Goal: Find specific page/section: Find specific page/section

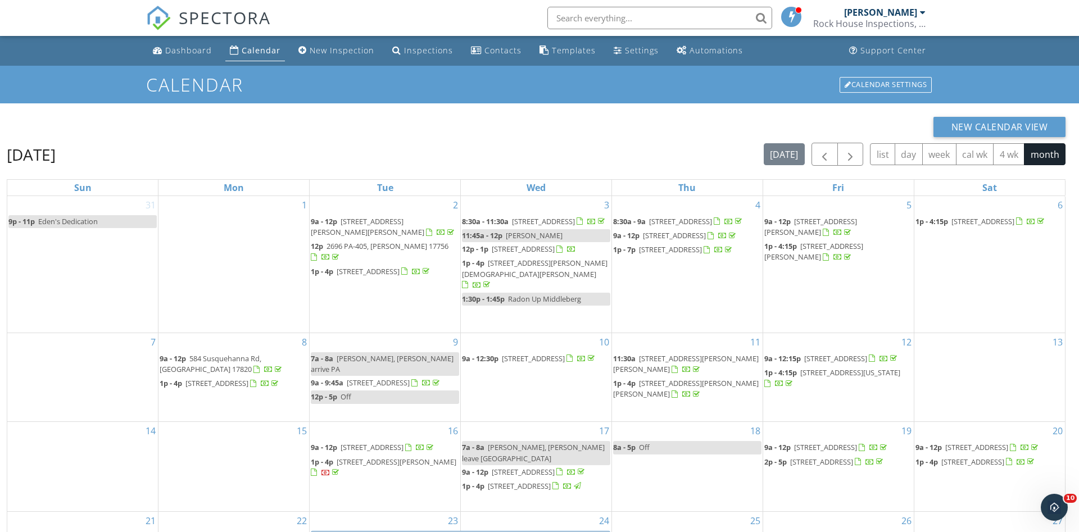
click at [580, 14] on input "text" at bounding box center [659, 18] width 225 height 22
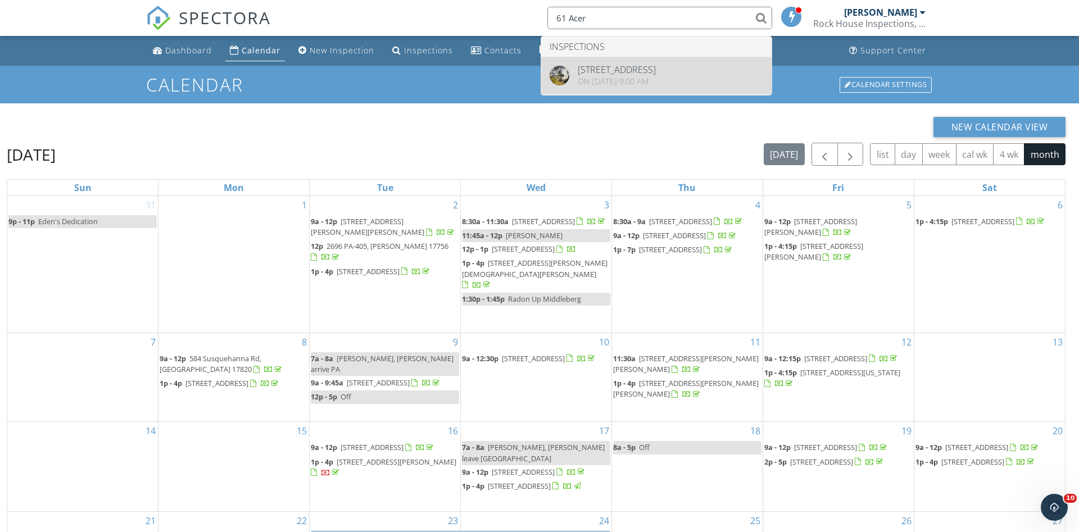
type input "61 Acer"
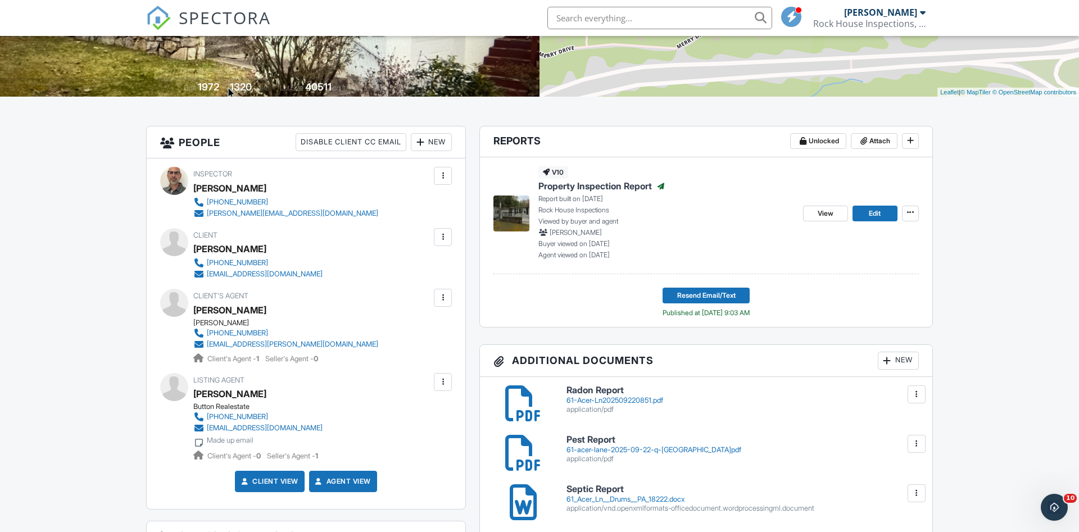
scroll to position [205, 0]
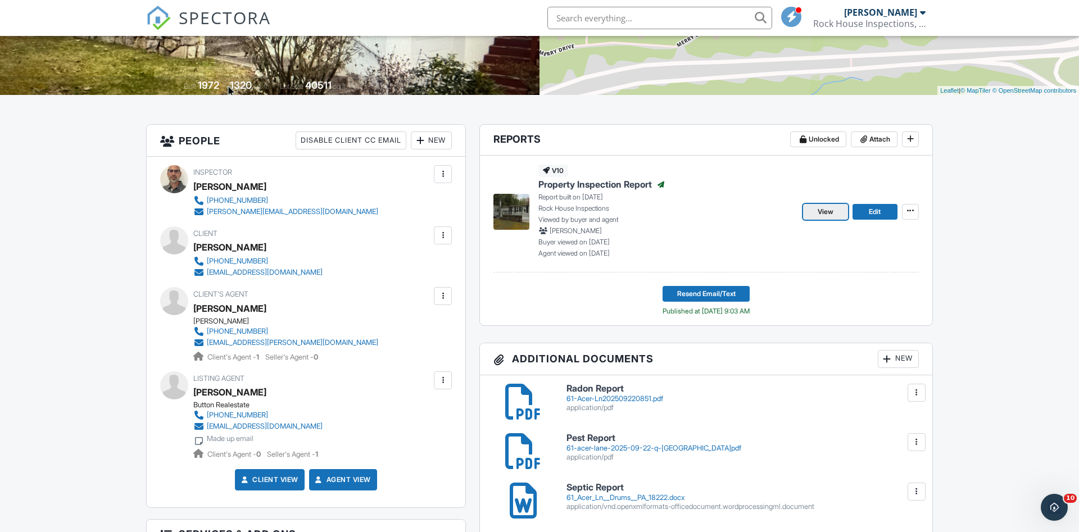
click at [824, 210] on span "View" at bounding box center [826, 211] width 16 height 11
